Goal: Information Seeking & Learning: Learn about a topic

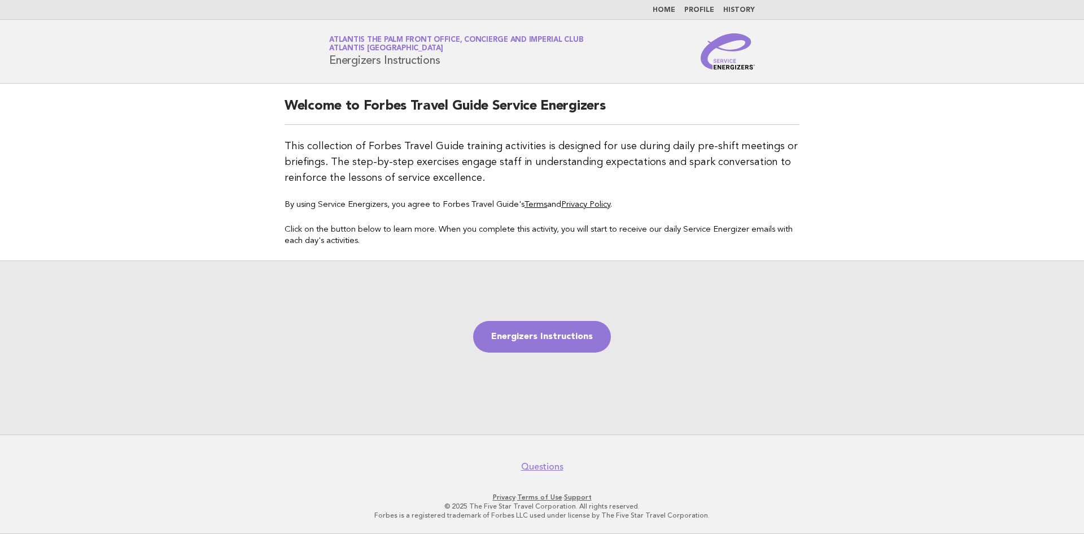
click at [659, 17] on nav "Home Profile History" at bounding box center [542, 10] width 1084 height 20
click at [669, 11] on link "Home" at bounding box center [664, 10] width 23 height 7
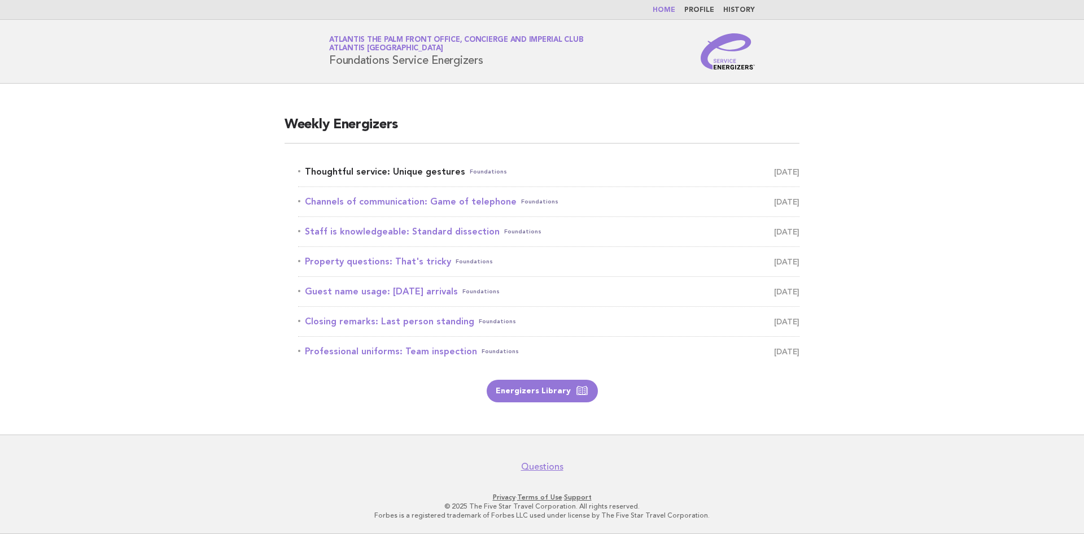
click at [352, 172] on link "Thoughtful service: Unique gestures Foundations [DATE]" at bounding box center [549, 172] width 502 height 16
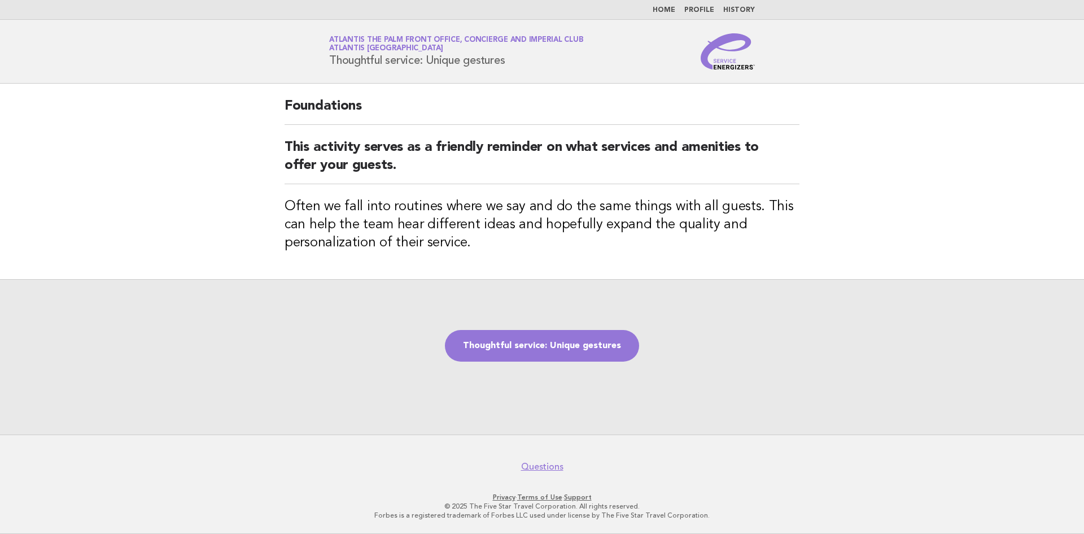
drag, startPoint x: 332, startPoint y: 62, endPoint x: 523, endPoint y: 62, distance: 191.5
click at [523, 62] on h1 "Service Energizers Atlantis The Palm Front Office, Concierge and Imperial Club …" at bounding box center [456, 51] width 254 height 29
copy h1 "Thoughtful service: Unique gestures"
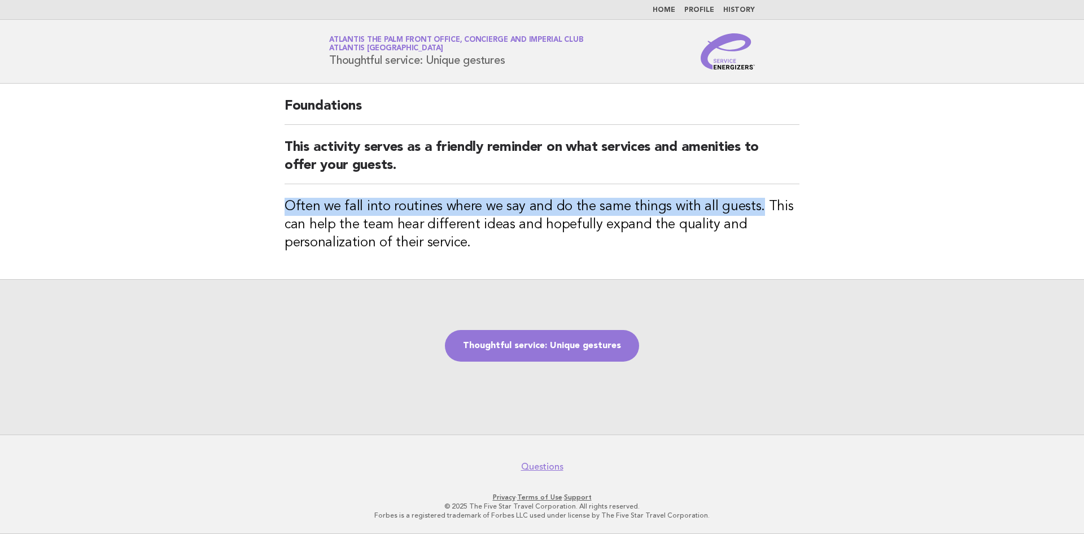
drag, startPoint x: 287, startPoint y: 203, endPoint x: 751, endPoint y: 204, distance: 464.3
click at [751, 204] on h3 "Often we fall into routines where we say and do the same things with all guests…" at bounding box center [542, 225] width 515 height 54
copy h3 "Often we fall into routines where we say and do the same things with all guests."
click at [576, 346] on link "Thoughtful service: Unique gestures" at bounding box center [542, 346] width 194 height 32
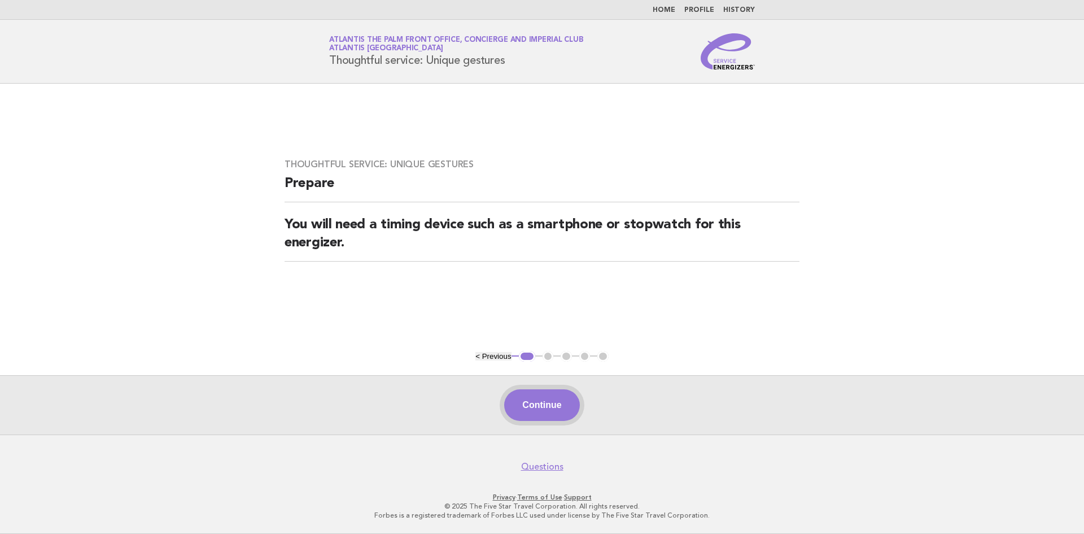
click at [526, 404] on button "Continue" at bounding box center [541, 405] width 75 height 32
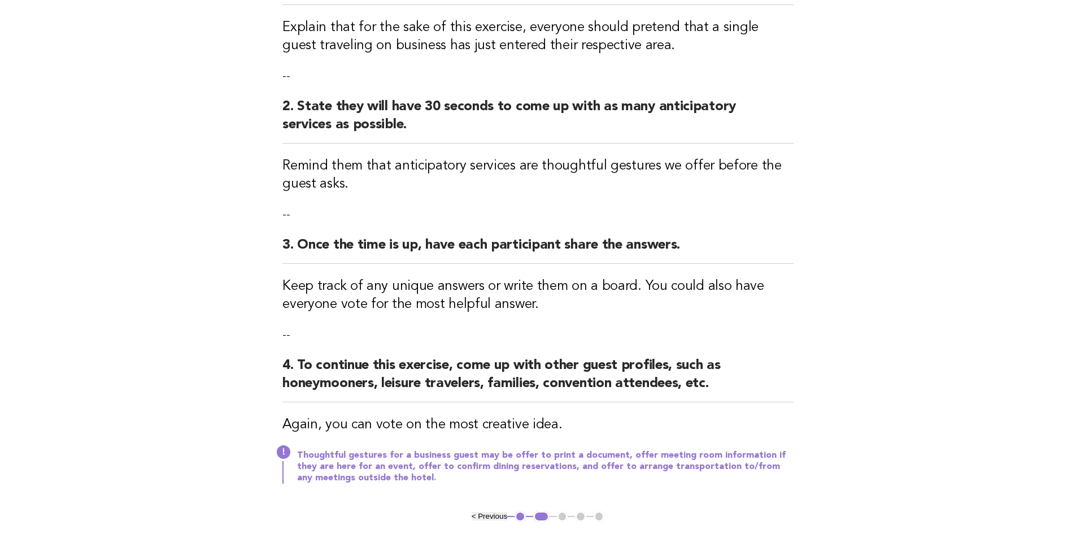
scroll to position [56, 0]
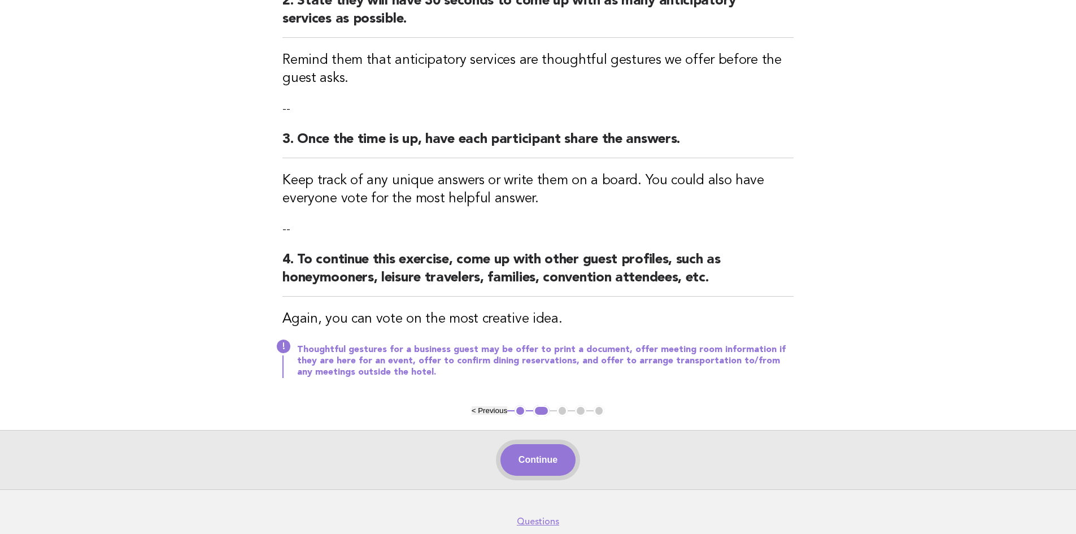
click at [533, 463] on button "Continue" at bounding box center [537, 460] width 75 height 32
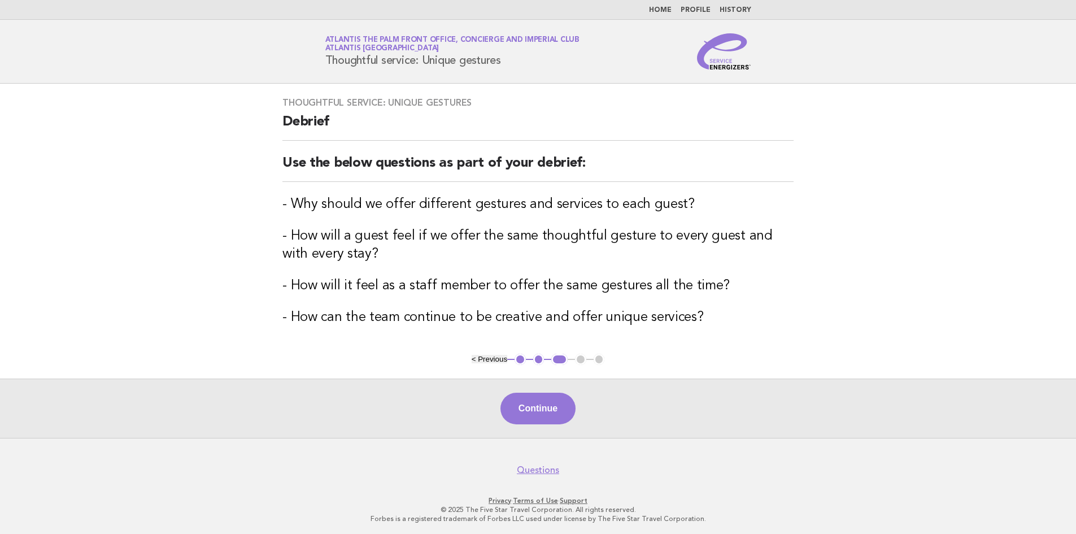
scroll to position [3, 0]
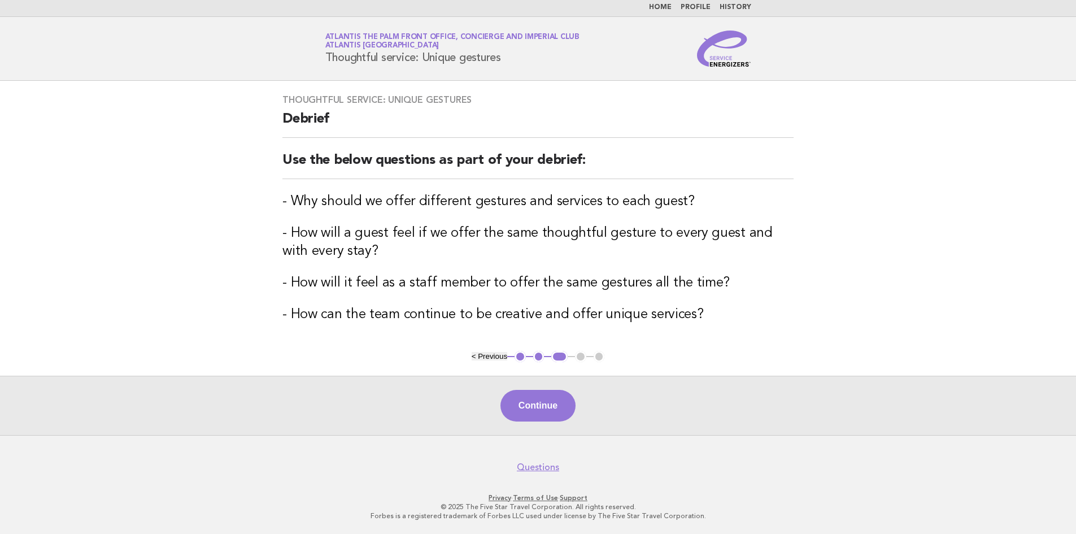
drag, startPoint x: 320, startPoint y: 57, endPoint x: 519, endPoint y: 58, distance: 198.8
click at [519, 58] on div "Service Energizers Atlantis The Palm Front Office, Concierge and Imperial Club …" at bounding box center [538, 48] width 457 height 36
copy h1 "Thoughtful service: Unique gestures"
click at [534, 394] on button "Continue" at bounding box center [537, 406] width 75 height 32
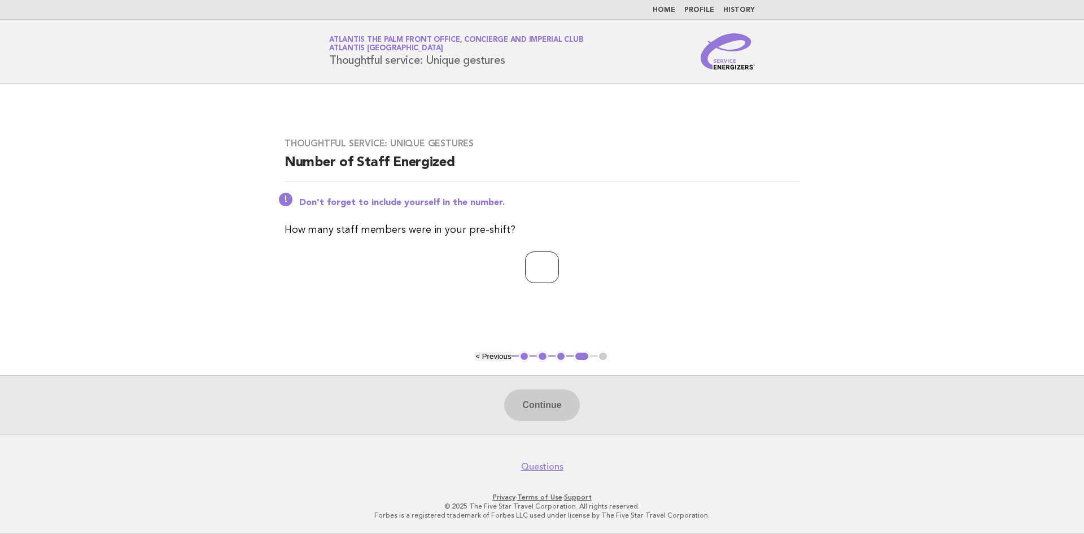
click at [531, 274] on input "number" at bounding box center [542, 267] width 34 height 32
type input "*"
click at [543, 409] on button "Continue" at bounding box center [541, 405] width 75 height 32
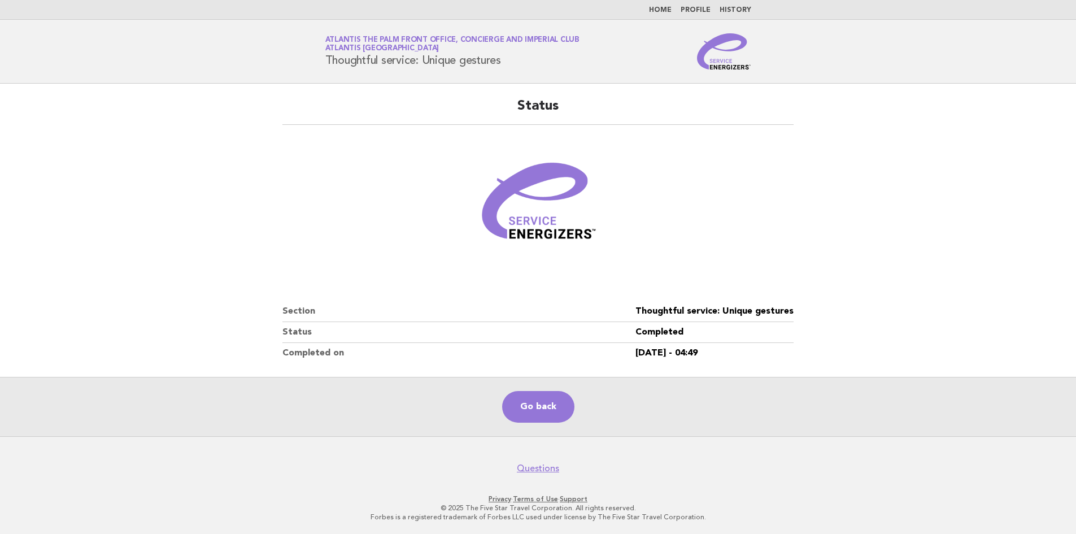
click at [843, 224] on main "Status Section Thoughtful service: Unique gestures Status Completed Completed o…" at bounding box center [538, 260] width 1076 height 352
